Goal: Check status: Check status

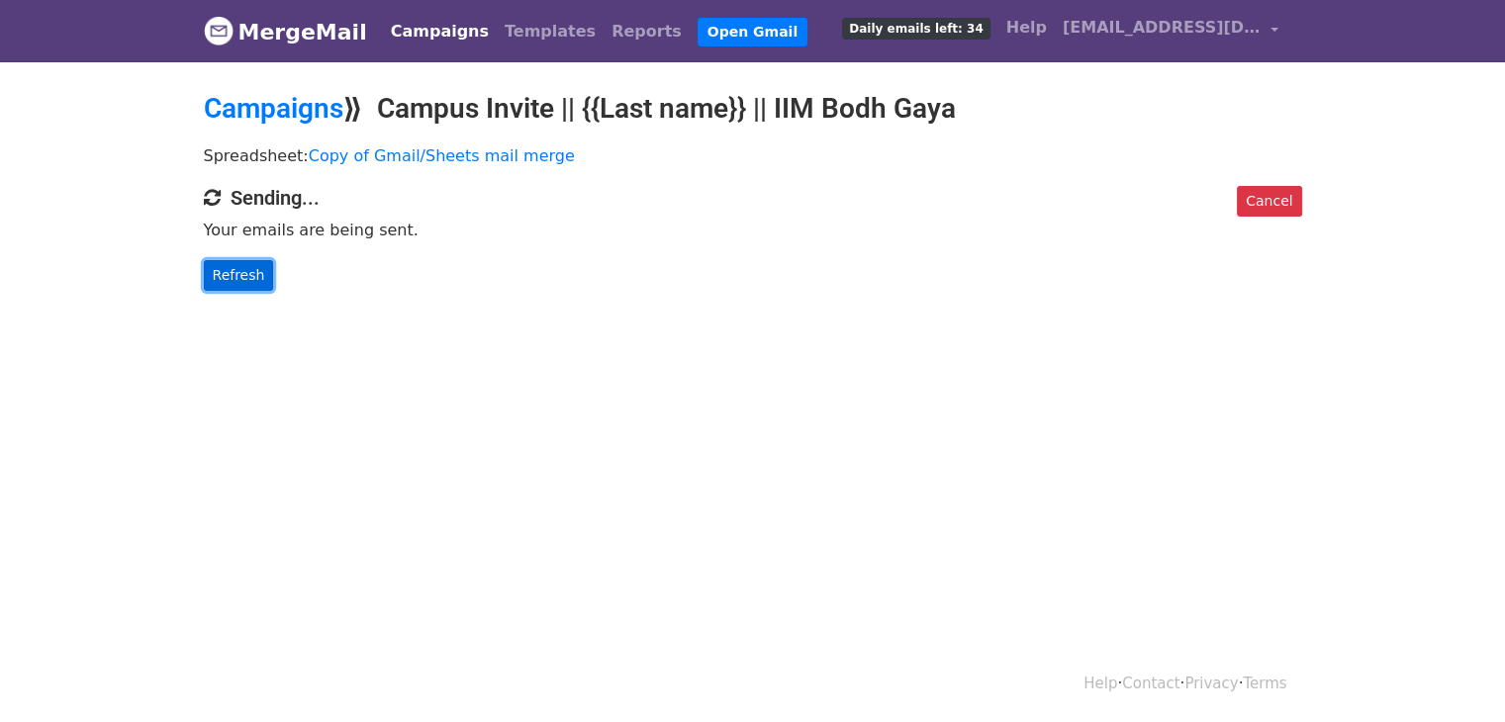
click at [232, 268] on link "Refresh" at bounding box center [239, 275] width 70 height 31
